Goal: Find specific page/section: Find specific page/section

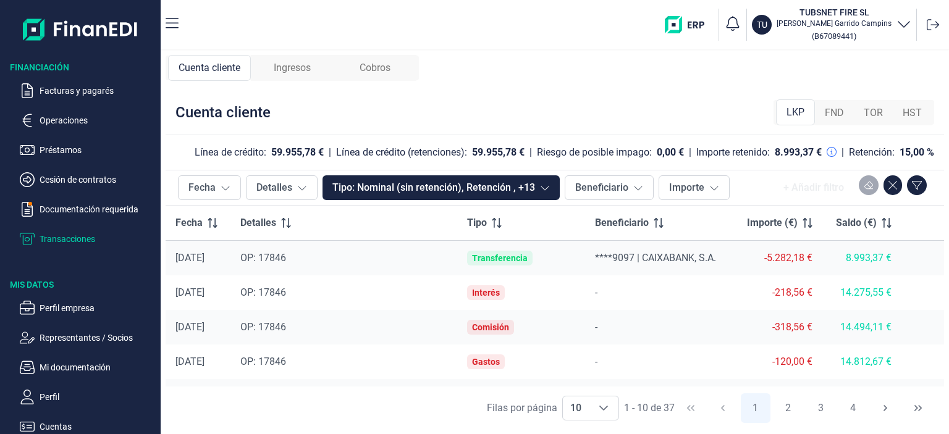
click at [310, 74] on span "Ingresos" at bounding box center [292, 68] width 37 height 15
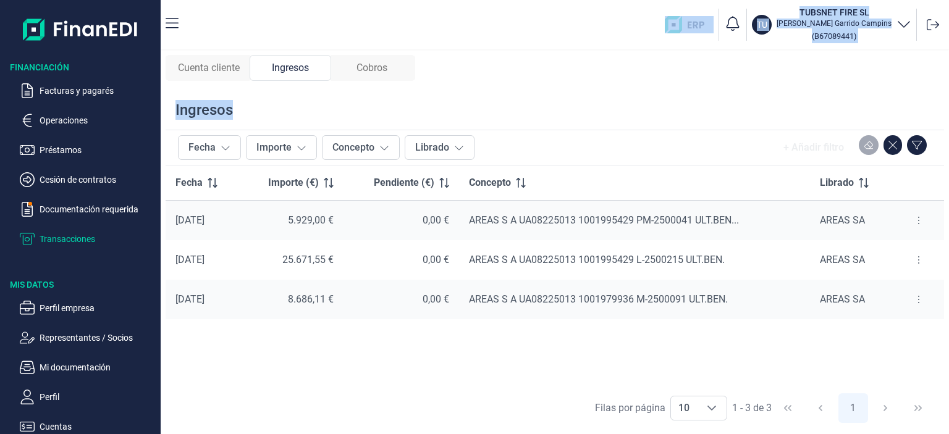
drag, startPoint x: 200, startPoint y: 8, endPoint x: 438, endPoint y: 102, distance: 255.2
click at [438, 102] on div "TU TUBSNET FIRE SL [PERSON_NAME] ( B67089441 ) Cuenta cliente Ingresos Cobros I…" at bounding box center [555, 217] width 789 height 434
click at [384, 52] on div "Cuenta cliente Ingresos Cobros Ingresos Fecha Importe Concepto Librado + Añadir…" at bounding box center [555, 243] width 789 height 384
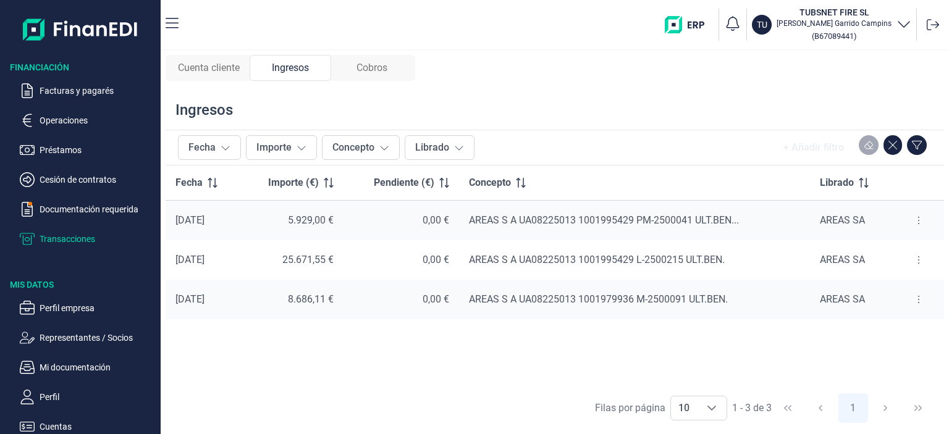
click at [378, 66] on span "Cobros" at bounding box center [372, 68] width 31 height 15
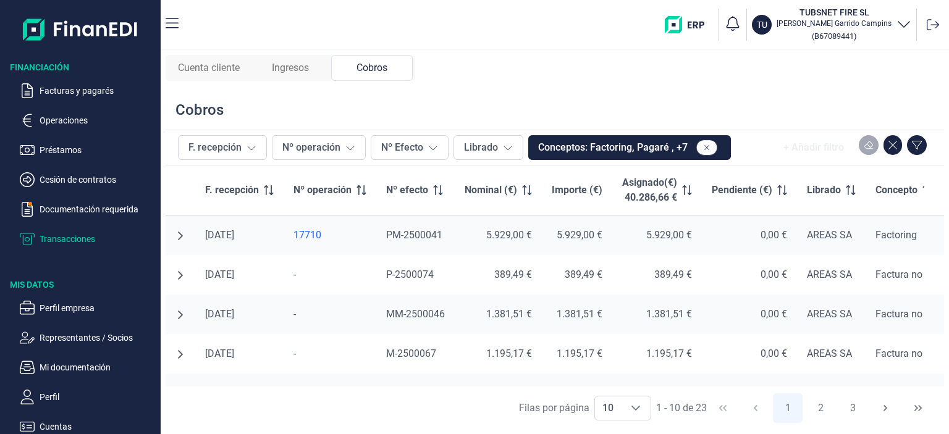
click at [296, 71] on span "Ingresos" at bounding box center [290, 68] width 37 height 15
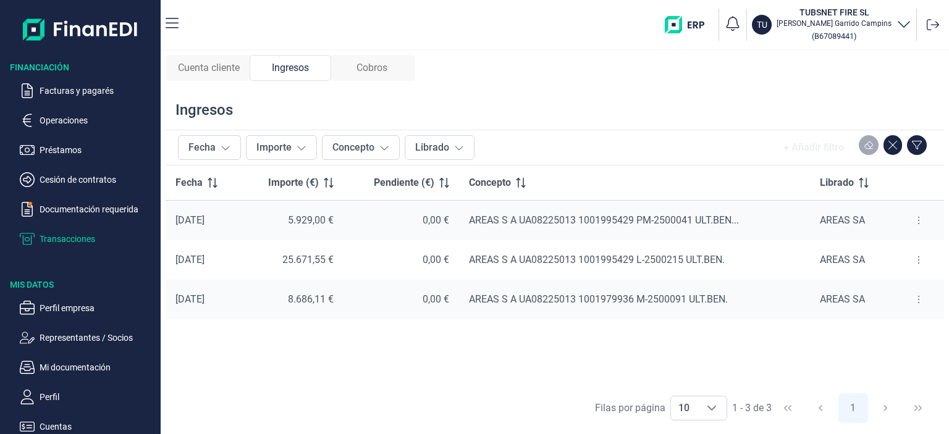
click at [229, 66] on span "Cuenta cliente" at bounding box center [209, 68] width 62 height 15
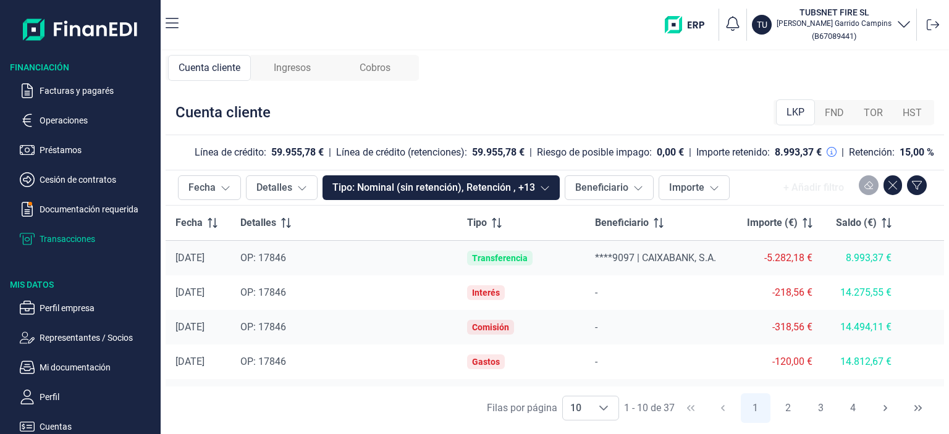
click at [279, 57] on div "Ingresos" at bounding box center [292, 68] width 83 height 26
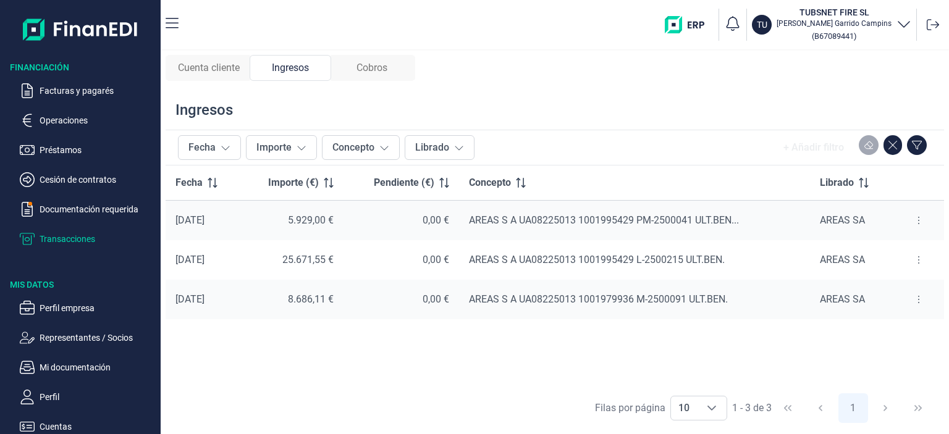
click at [371, 51] on div "Cuenta cliente Ingresos Cobros Ingresos Fecha Importe Concepto Librado + Añadir…" at bounding box center [555, 243] width 789 height 384
click at [70, 239] on p "Transacciones" at bounding box center [98, 239] width 116 height 15
